Goal: Book appointment/travel/reservation

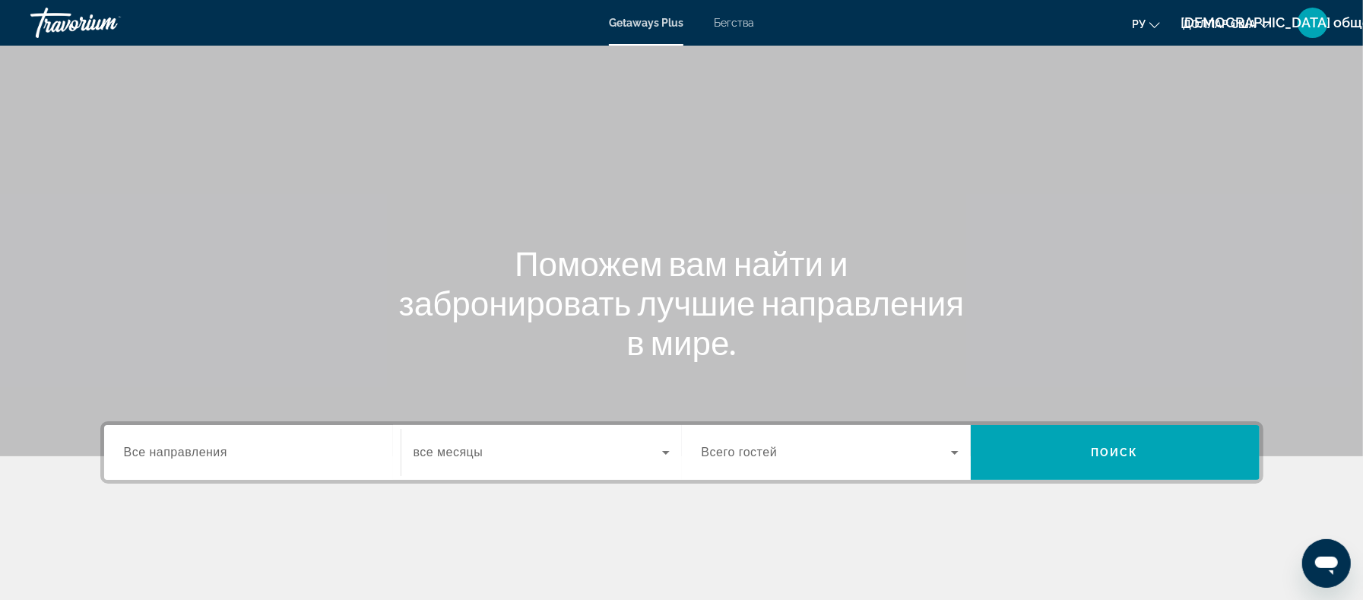
click at [728, 21] on font "Бегства" at bounding box center [734, 23] width 40 height 12
click at [385, 455] on div "Destination Все направления" at bounding box center [252, 452] width 281 height 43
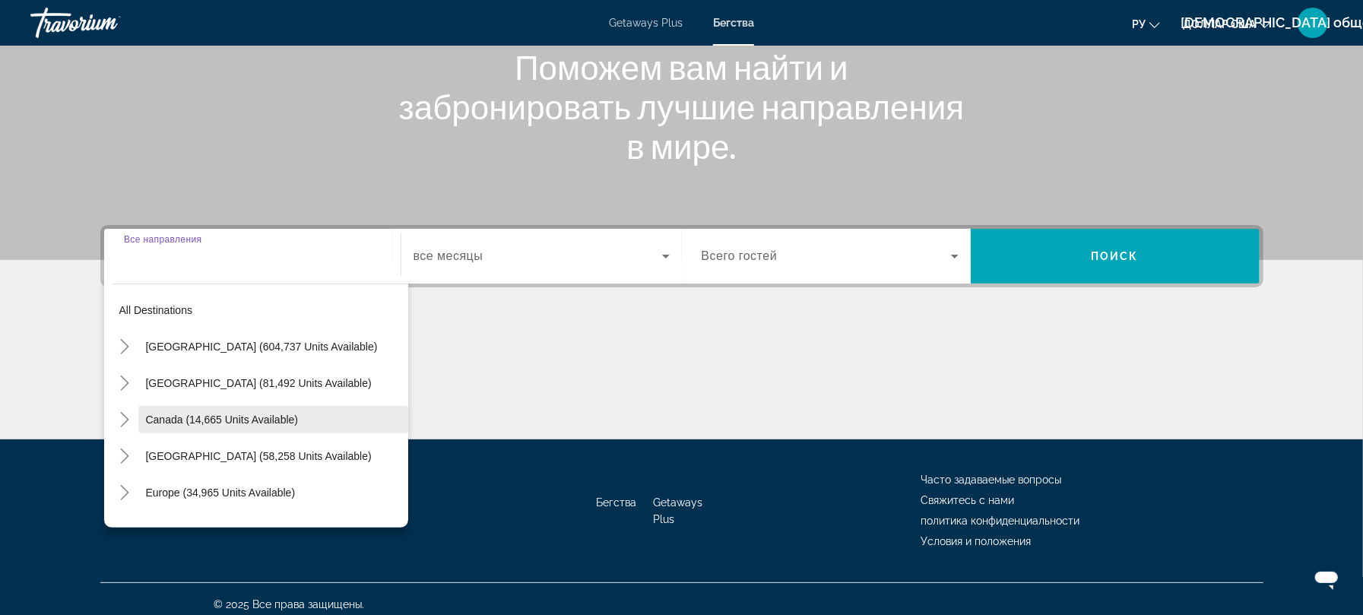
scroll to position [205, 0]
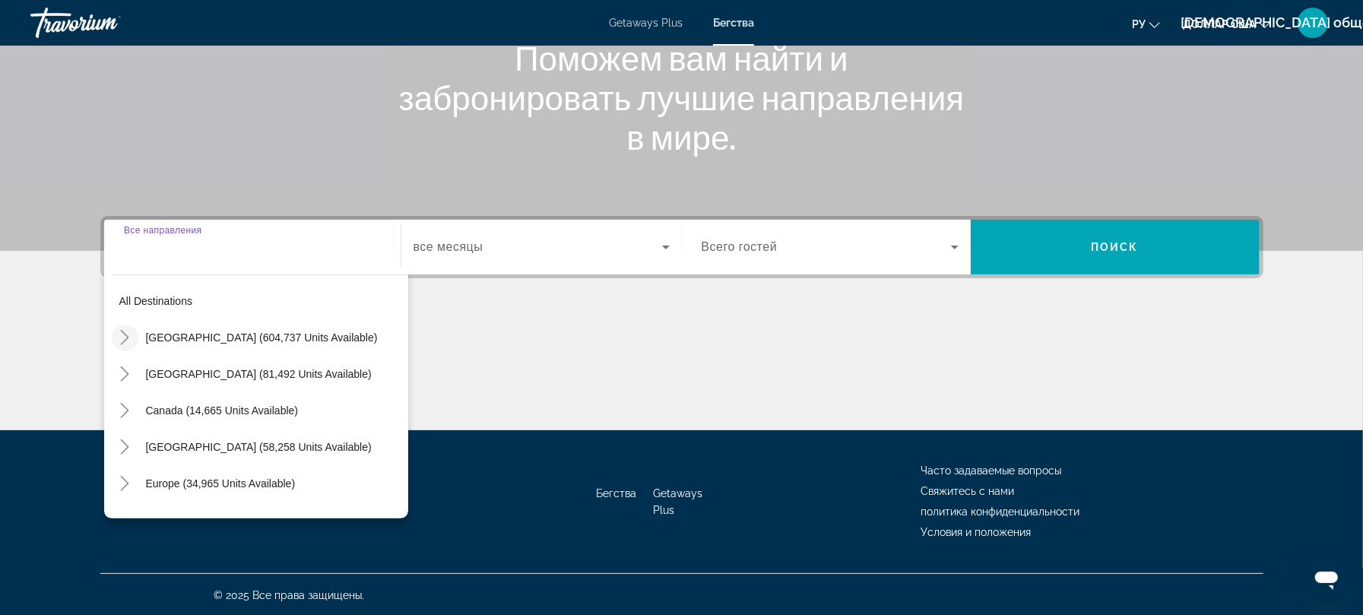
click at [126, 338] on icon "Toggle United States (604,737 units available)" at bounding box center [124, 337] width 15 height 15
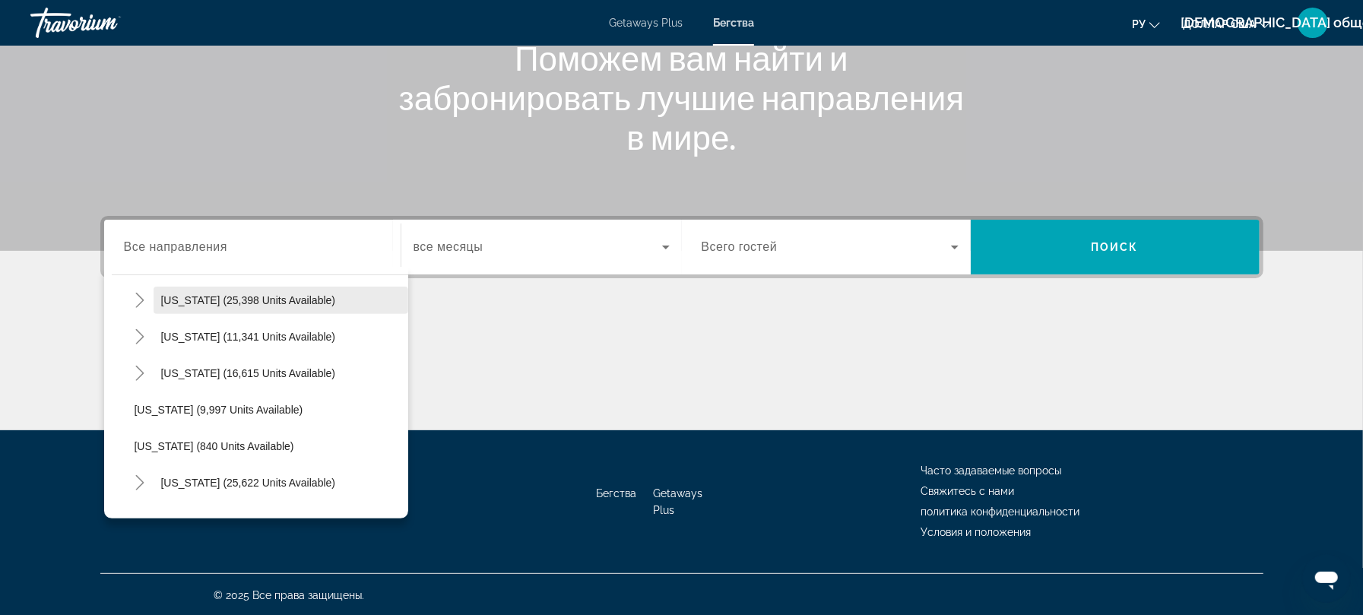
scroll to position [1363, 0]
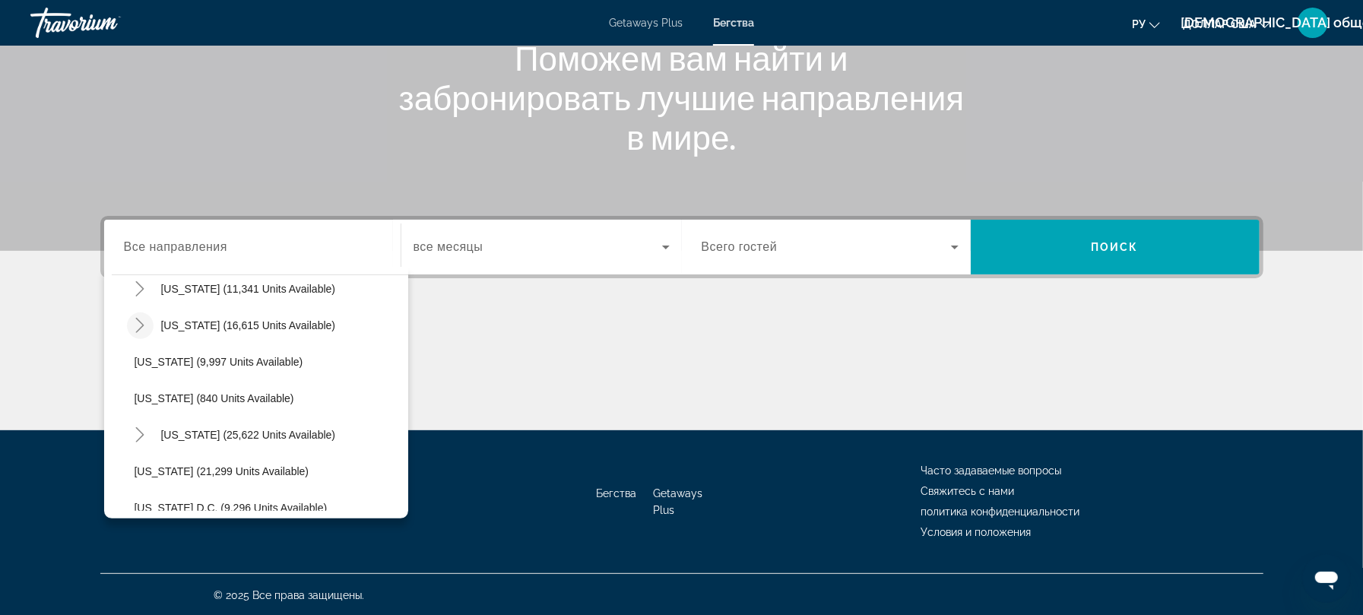
click at [134, 323] on icon "Toggle Texas (16,615 units available)" at bounding box center [139, 325] width 15 height 15
click at [208, 321] on span "[US_STATE] (16,615 units available)" at bounding box center [248, 325] width 175 height 12
type input "**********"
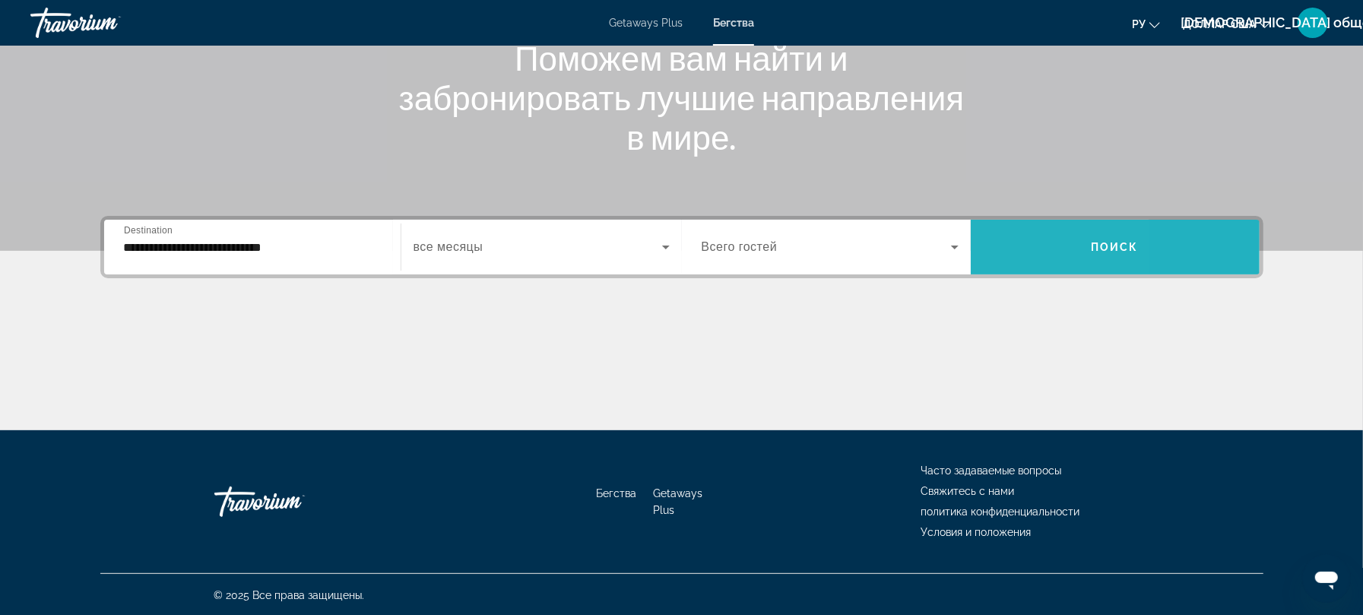
click at [1013, 256] on span "Search widget" at bounding box center [1115, 247] width 289 height 37
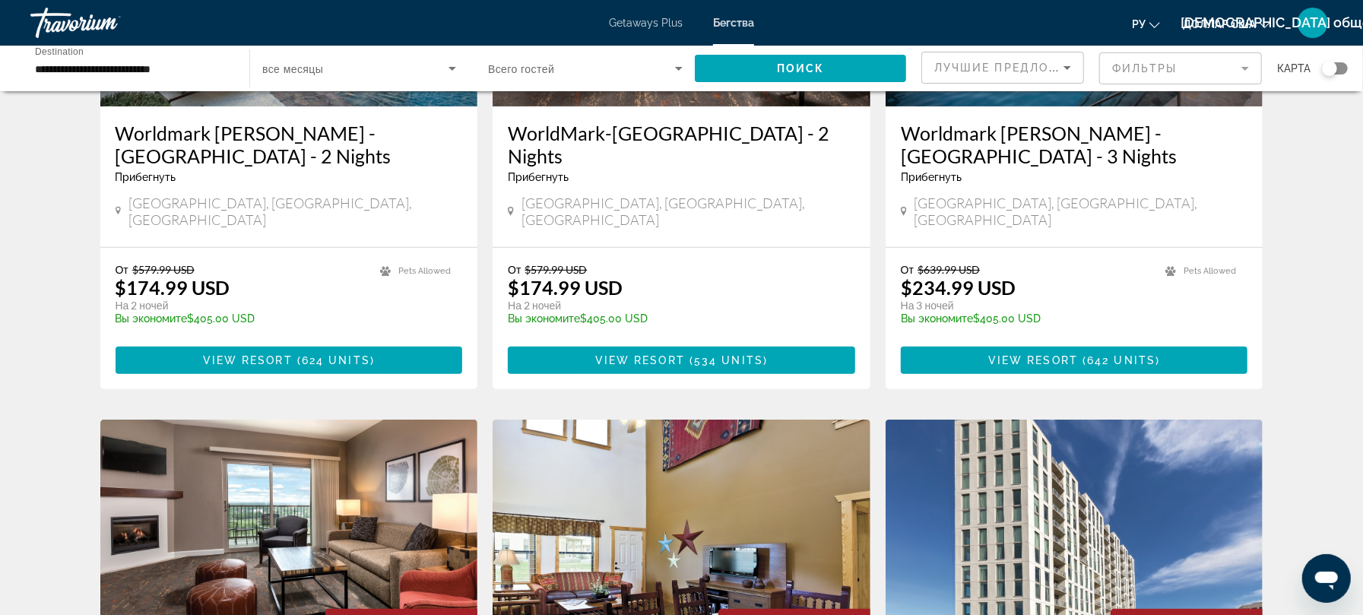
scroll to position [101, 0]
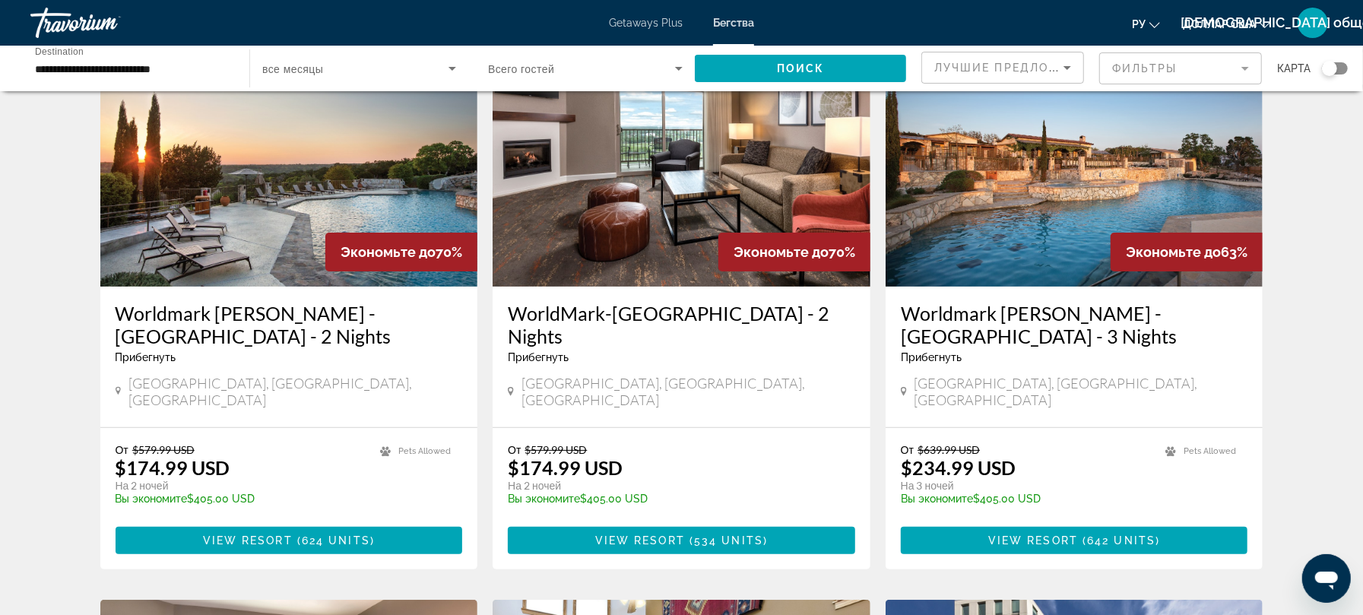
click at [801, 20] on div "ру English Español Français Italiano Português русский доллар [GEOGRAPHIC_DATA]…" at bounding box center [1051, 23] width 563 height 32
click at [1001, 67] on span "Лучшие предложения" at bounding box center [1016, 68] width 162 height 12
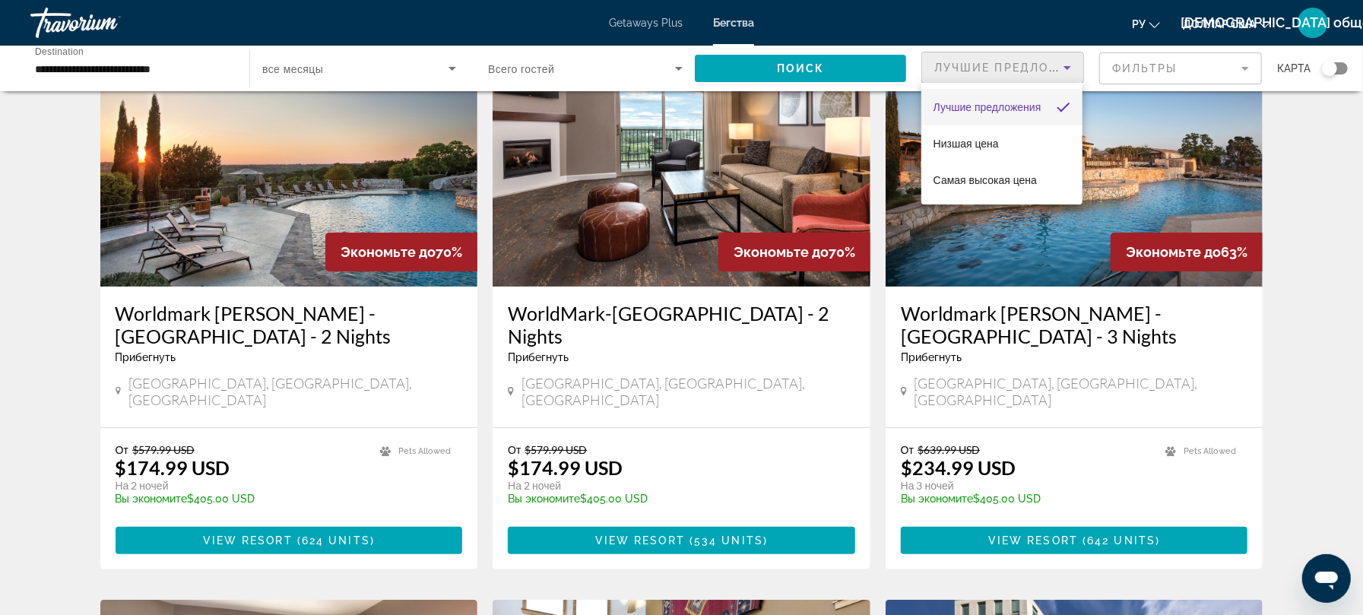
click at [1163, 62] on div at bounding box center [681, 307] width 1363 height 615
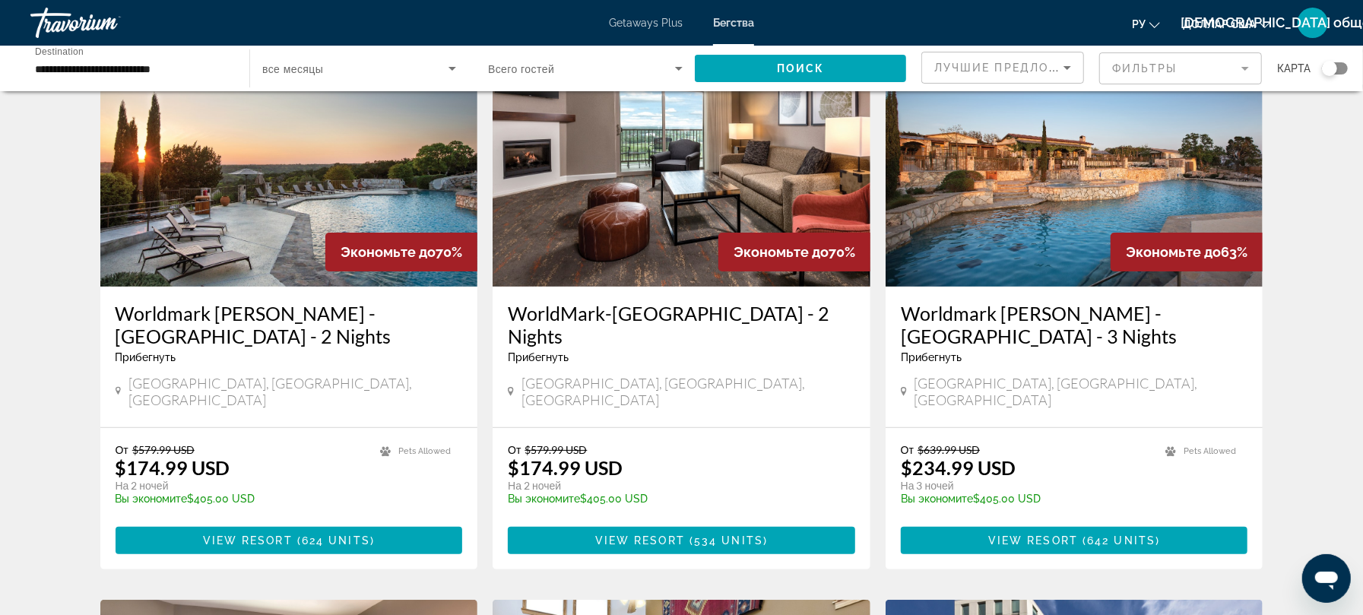
click at [1169, 68] on mat-form-field "Фильтры" at bounding box center [1181, 68] width 163 height 32
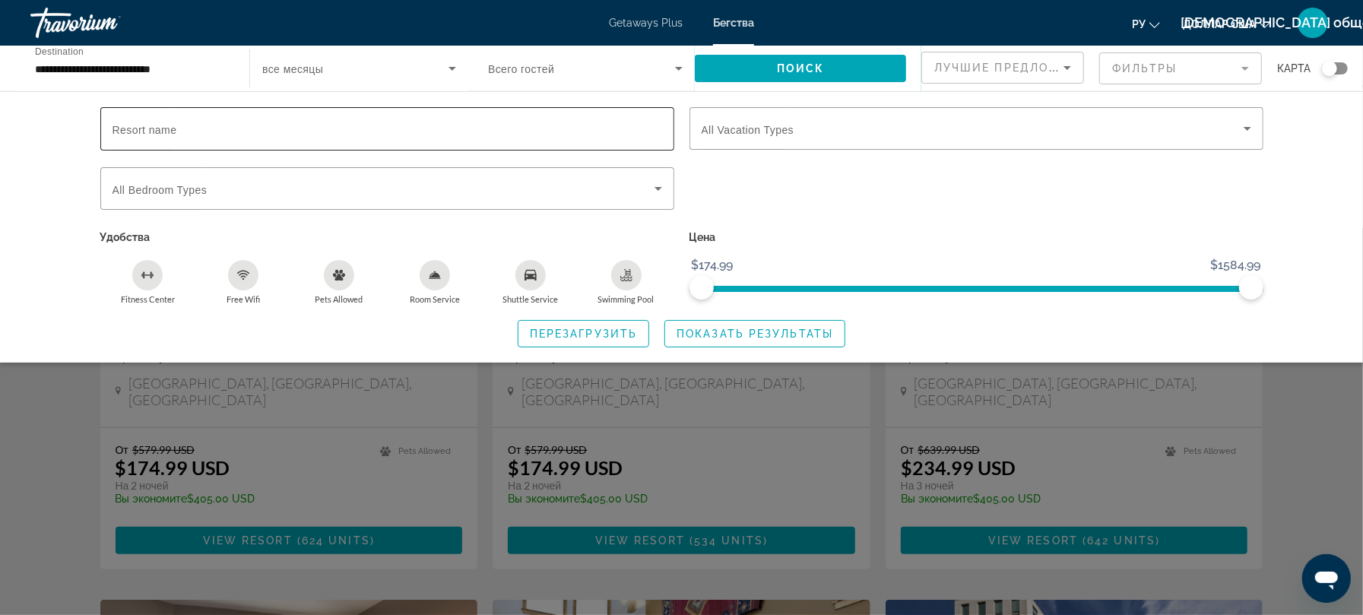
click at [303, 135] on input "Resort name" at bounding box center [388, 129] width 550 height 18
type input "*"
type input "*********"
click at [706, 323] on span "Search widget" at bounding box center [754, 334] width 179 height 37
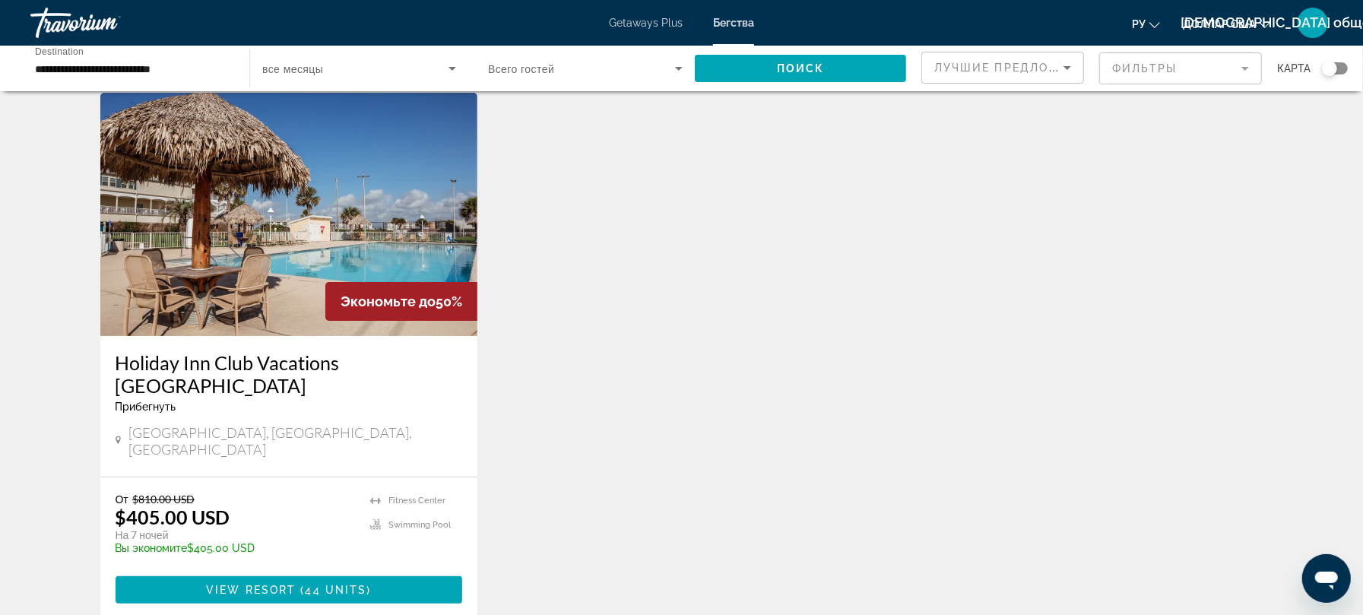
scroll to position [101, 0]
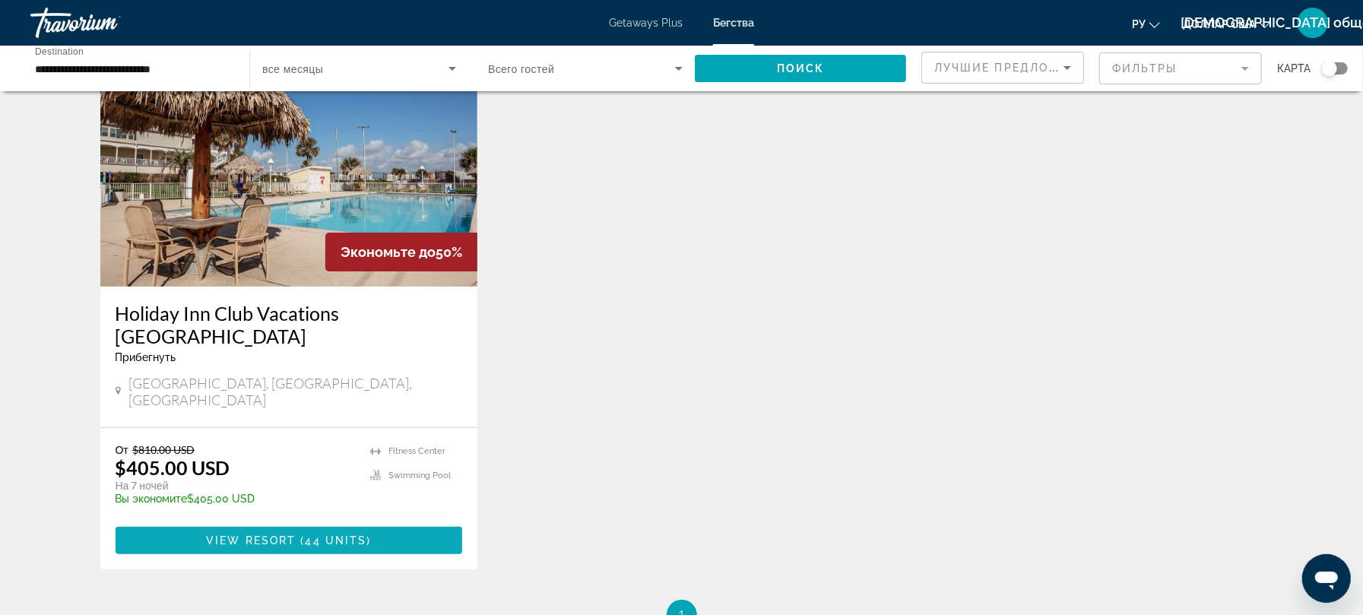
click at [382, 525] on span "Основное содержание" at bounding box center [290, 540] width 348 height 37
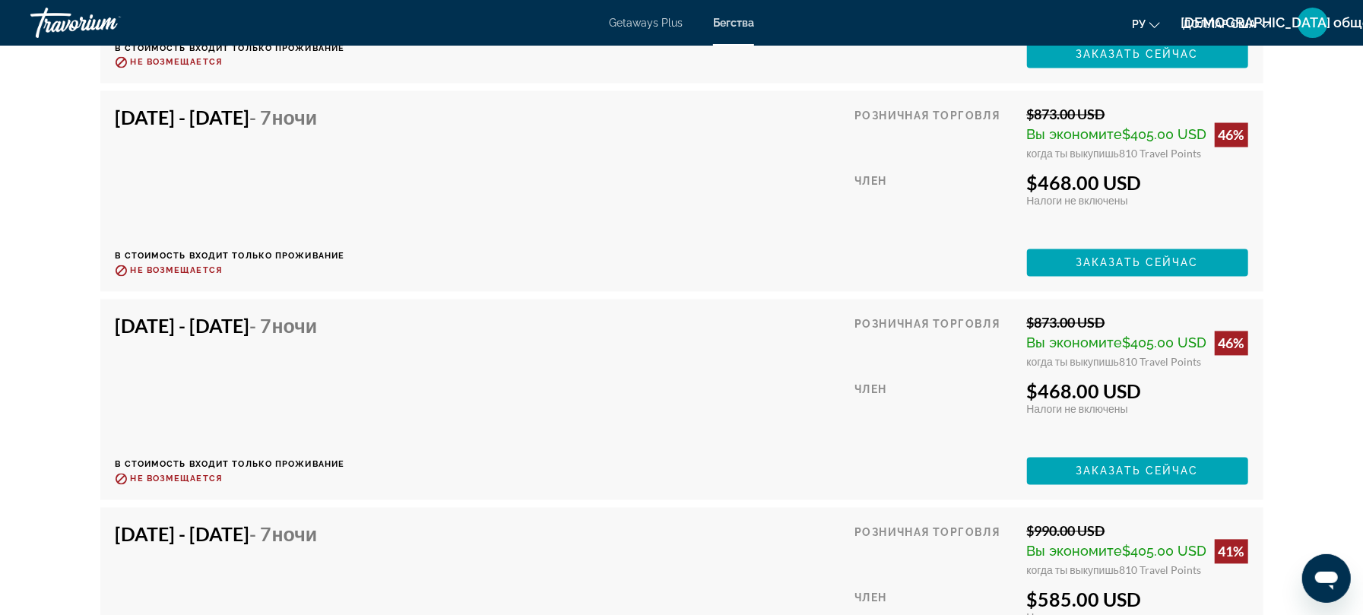
scroll to position [6388, 0]
